Goal: Go to known website: Access a specific website the user already knows

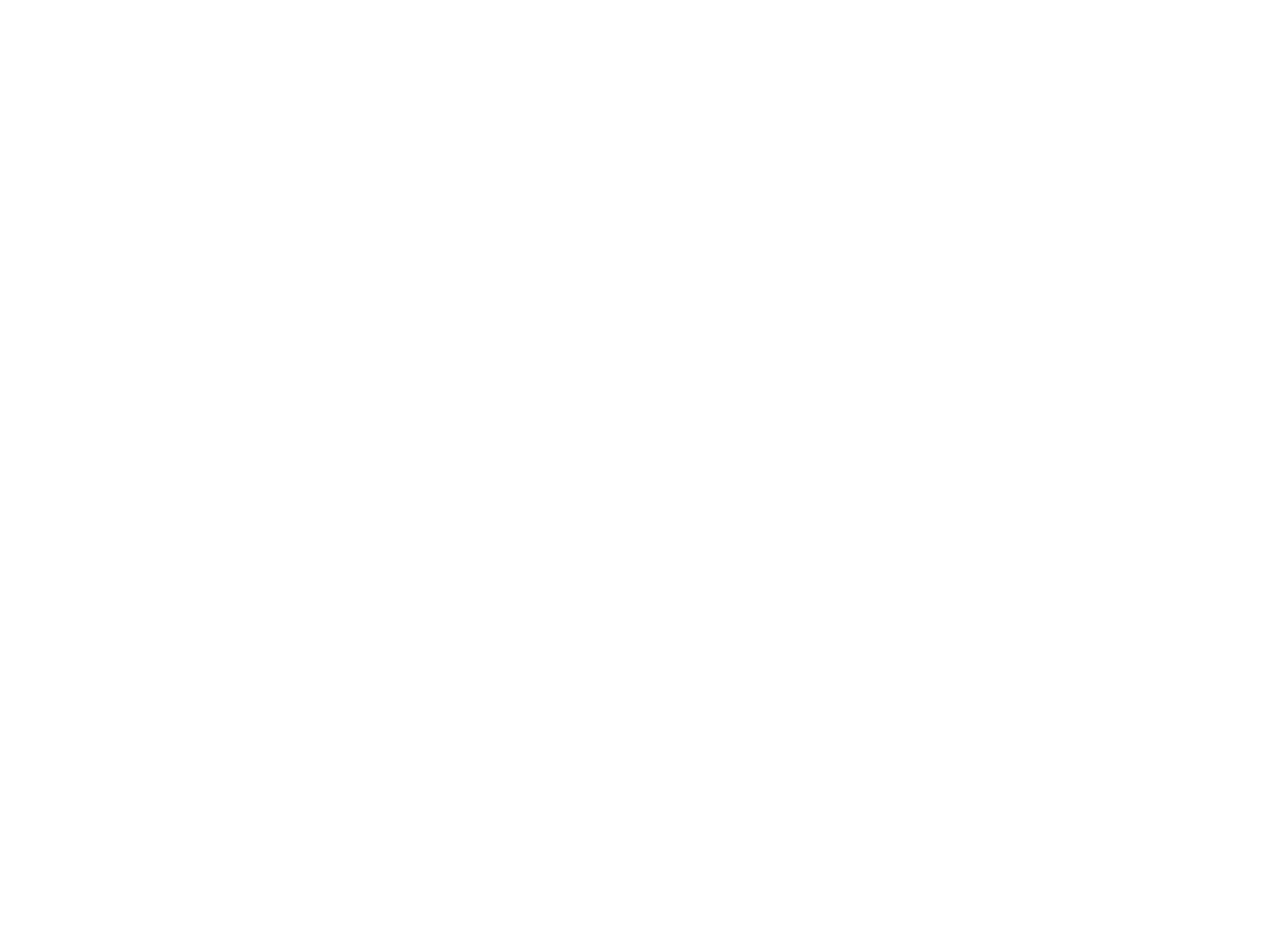
drag, startPoint x: 505, startPoint y: 254, endPoint x: 257, endPoint y: 25, distance: 337.6
click at [505, 254] on main at bounding box center [644, 476] width 1288 height 952
click at [769, 137] on main at bounding box center [644, 476] width 1288 height 952
drag, startPoint x: 678, startPoint y: 207, endPoint x: 798, endPoint y: 0, distance: 239.3
click at [679, 206] on main at bounding box center [644, 476] width 1288 height 952
